Goal: Task Accomplishment & Management: Manage account settings

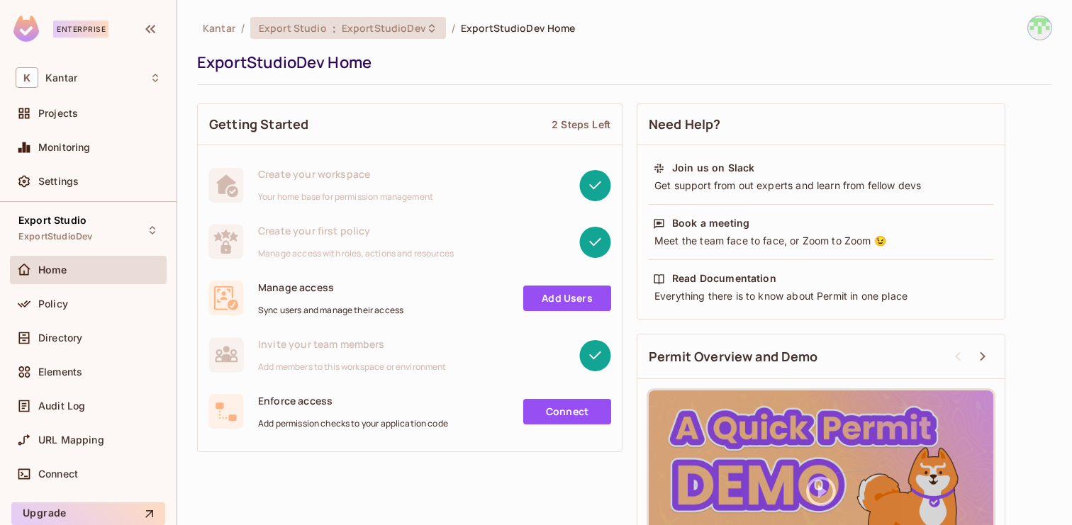
click at [335, 26] on div "Export Studio : ExportStudioDev" at bounding box center [340, 27] width 162 height 13
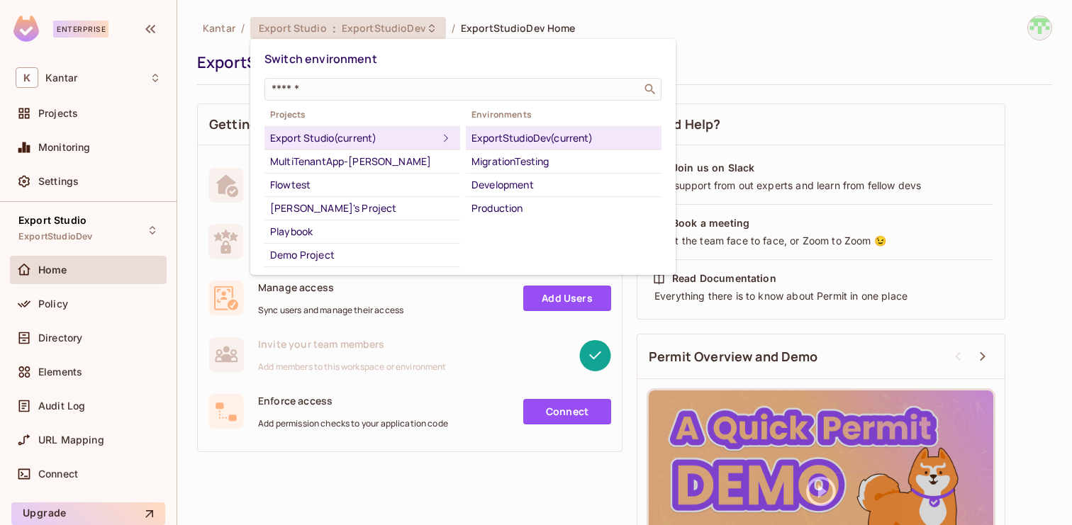
click at [619, 5] on div at bounding box center [536, 262] width 1072 height 525
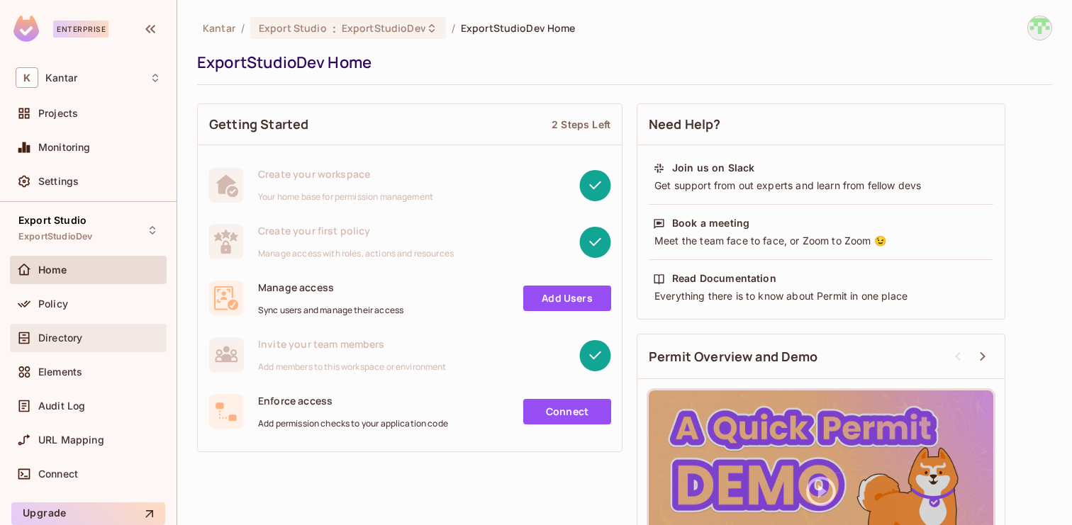
click at [72, 347] on div "Directory" at bounding box center [88, 338] width 157 height 28
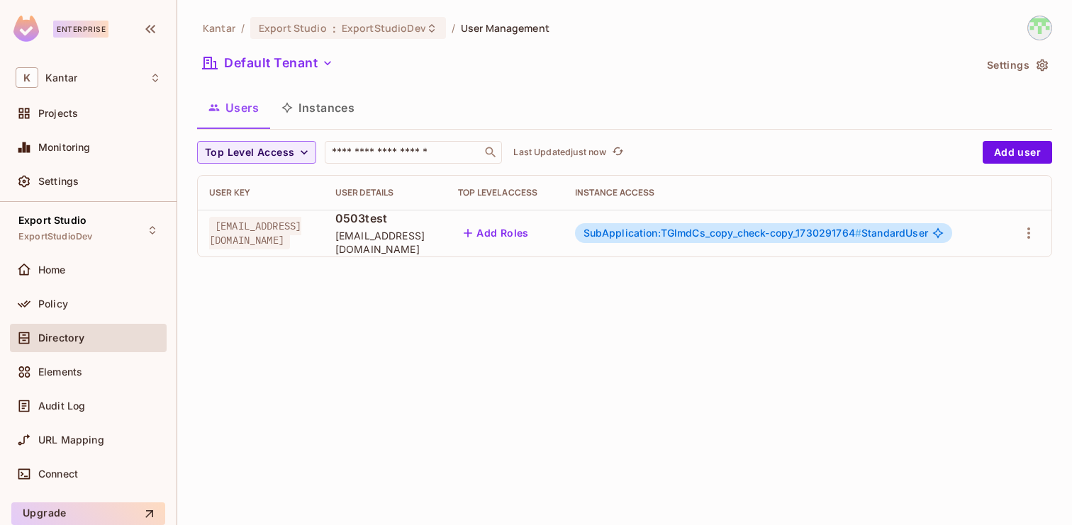
click at [681, 230] on span "SubApplication:TGlmdCs_copy_check-copy_1730291764 #" at bounding box center [722, 233] width 279 height 12
click at [743, 234] on span "SubApplication:TGlmdCs_copy_check-copy_1730291764 #" at bounding box center [722, 233] width 279 height 12
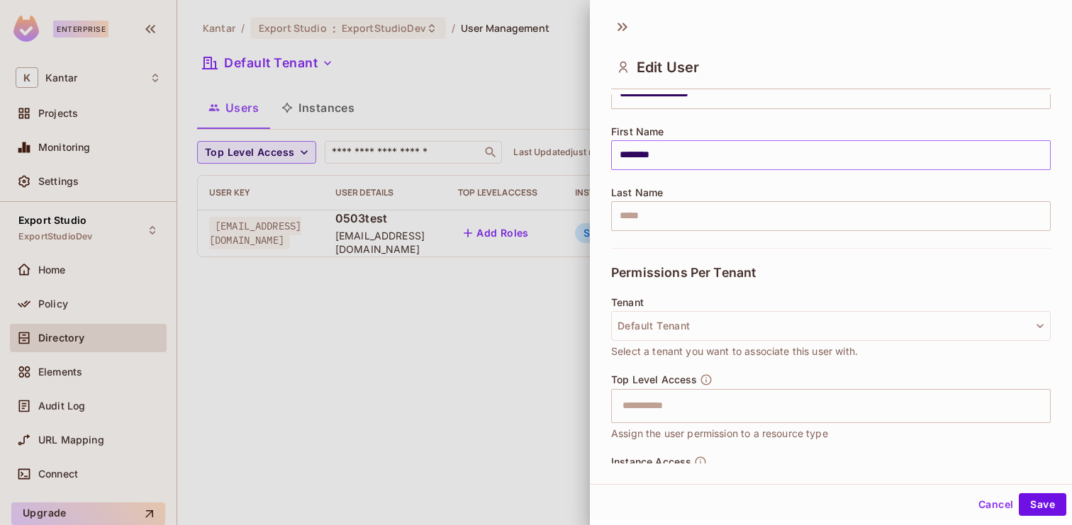
scroll to position [270, 0]
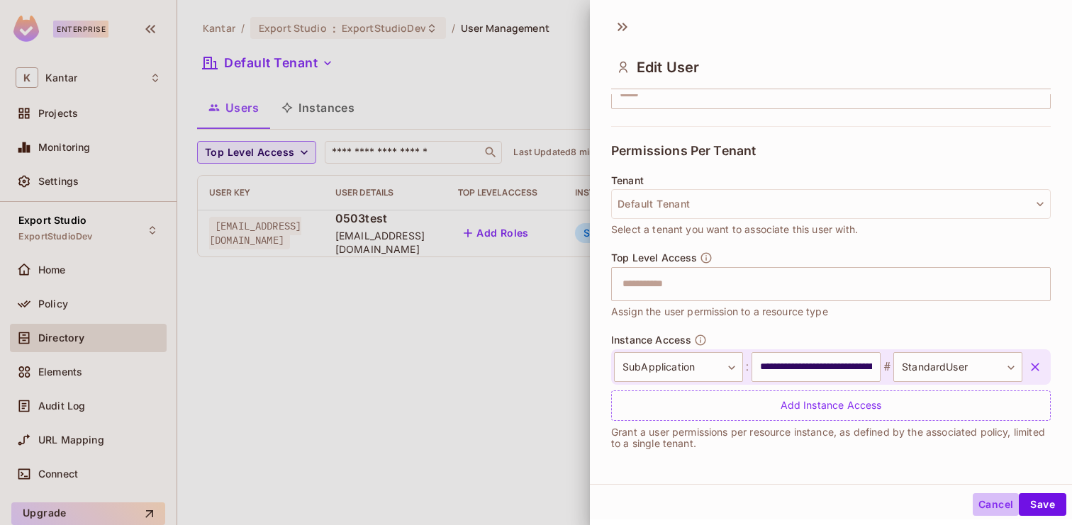
click at [999, 510] on button "Cancel" at bounding box center [995, 504] width 46 height 23
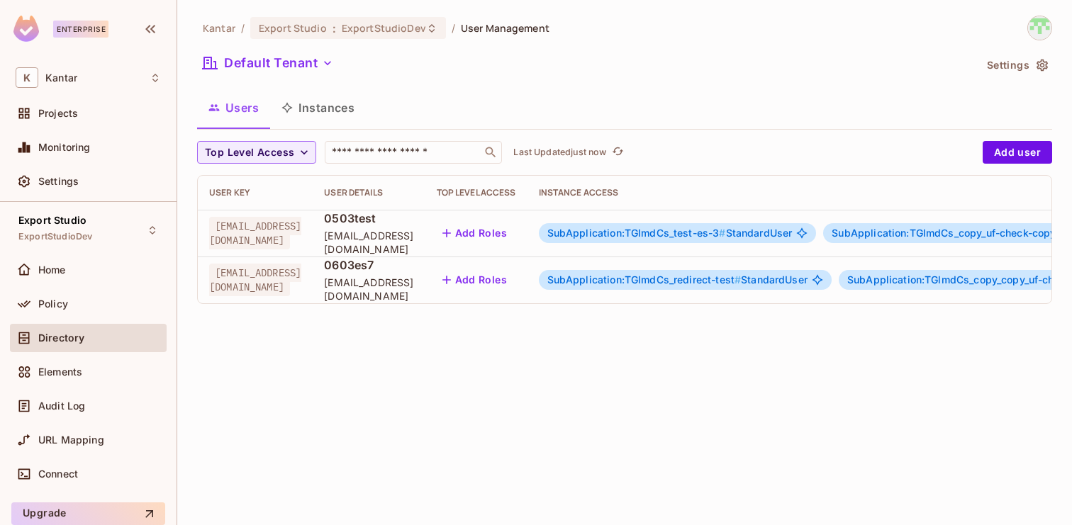
click at [666, 228] on span "SubApplication:TGlmdCs_test-es-3 #" at bounding box center [636, 233] width 179 height 12
click at [719, 235] on span "SubApplication:TGlmdCs_test-es-3 #" at bounding box center [636, 233] width 179 height 12
click at [805, 235] on body "Enterprise K Kantar Projects Monitoring Settings Export Studio ExportStudioDev …" at bounding box center [536, 262] width 1072 height 525
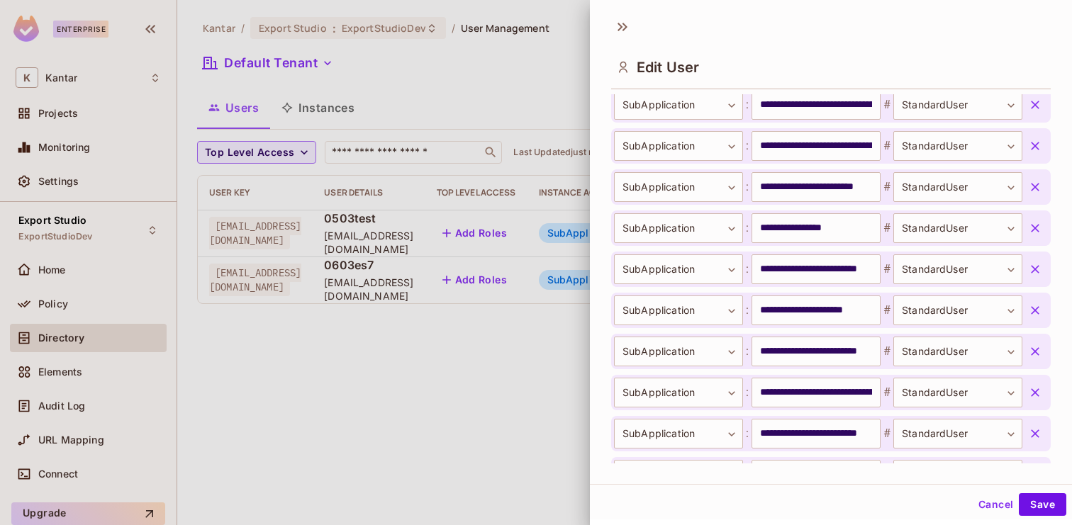
scroll to position [9658, 0]
click at [999, 508] on button "Cancel" at bounding box center [995, 504] width 46 height 23
